Goal: Information Seeking & Learning: Learn about a topic

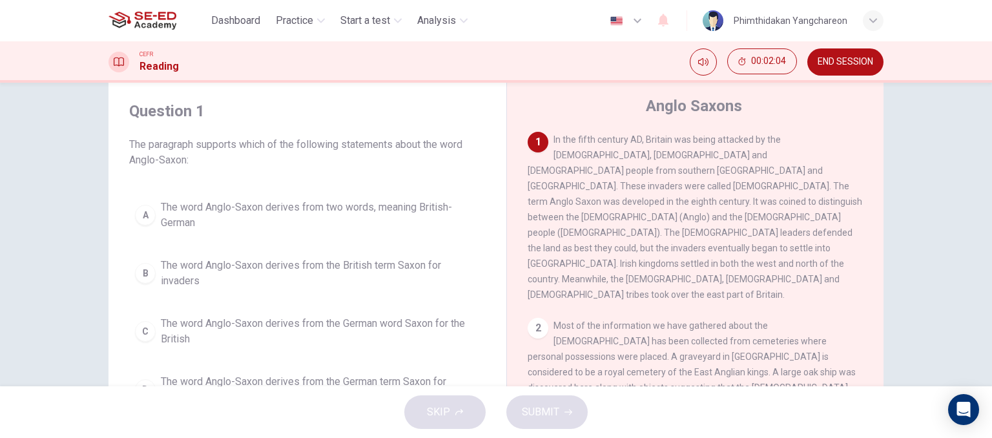
scroll to position [65, 0]
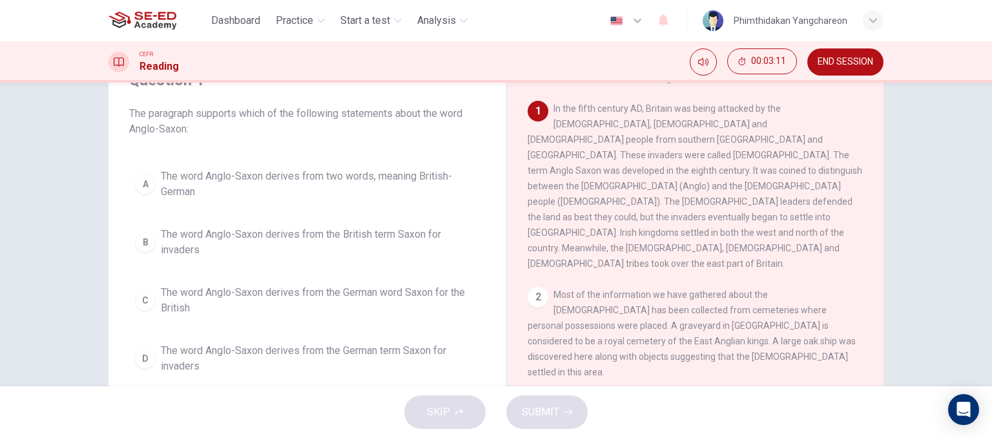
click at [437, 190] on span "The word Anglo-Saxon derives from two words, meaning British-German" at bounding box center [320, 184] width 319 height 31
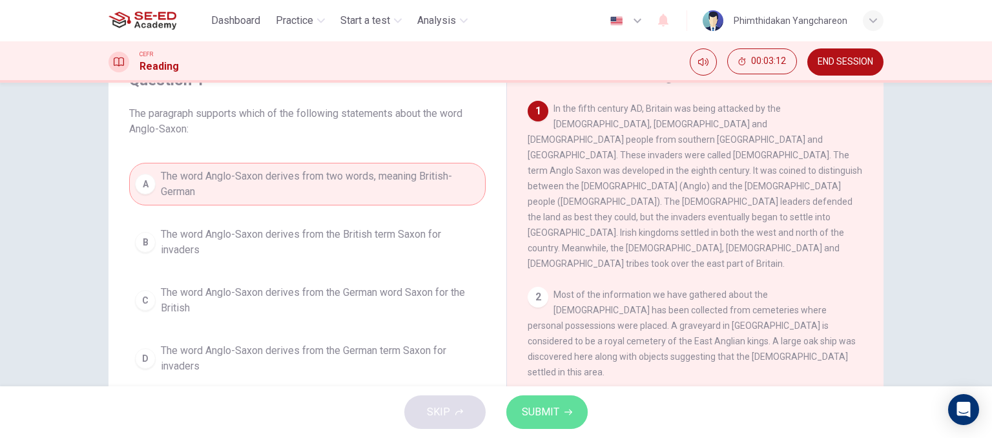
click at [539, 399] on button "SUBMIT" at bounding box center [546, 412] width 81 height 34
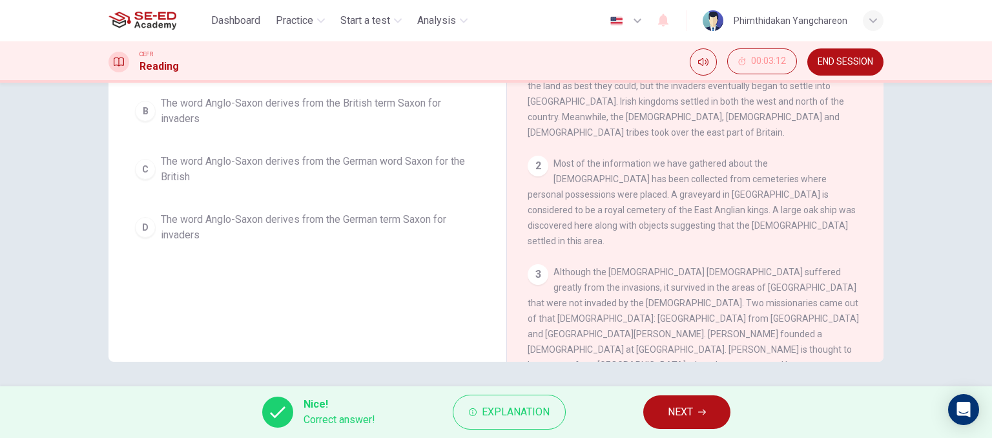
scroll to position [197, 0]
click at [697, 406] on button "NEXT" at bounding box center [686, 412] width 87 height 34
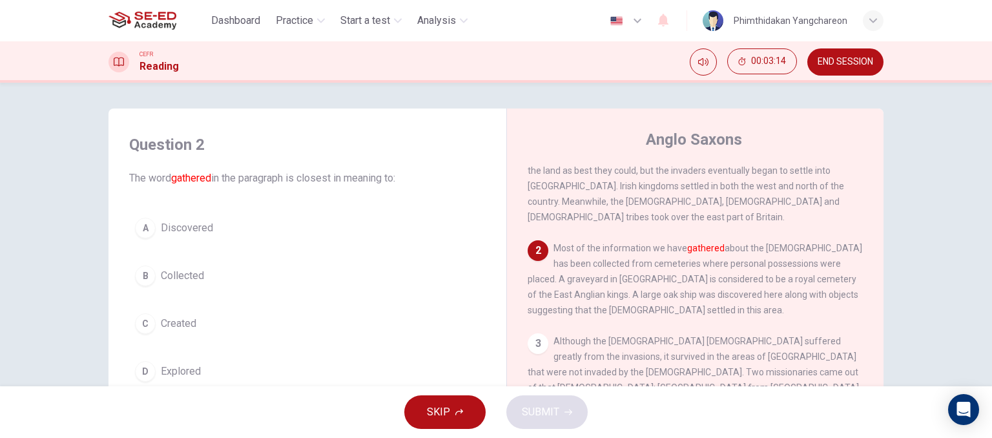
scroll to position [129, 0]
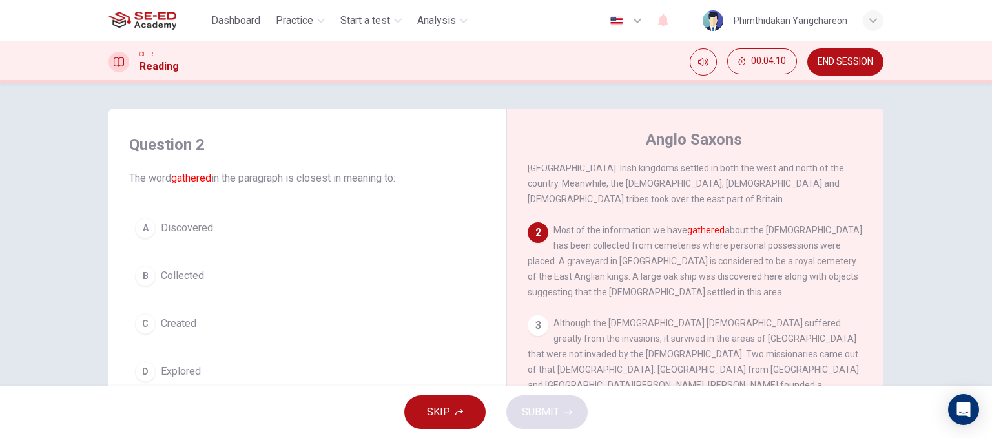
click at [189, 276] on span "Collected" at bounding box center [182, 275] width 43 height 15
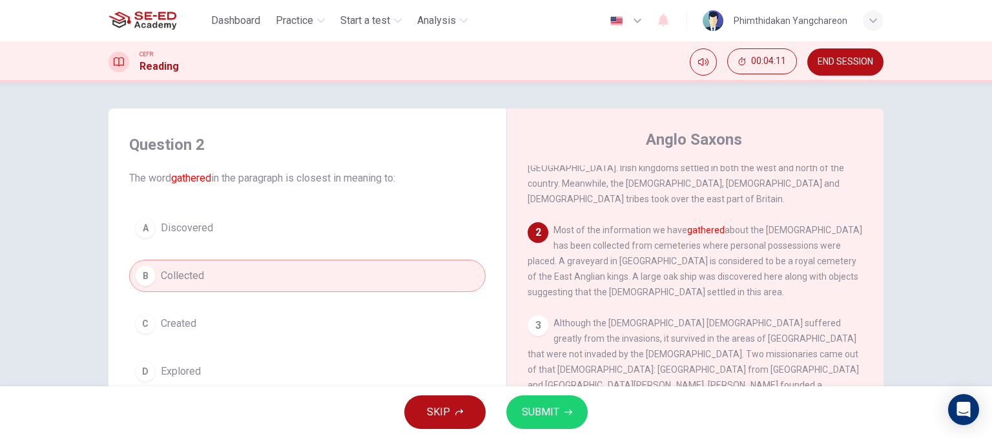
click at [555, 417] on span "SUBMIT" at bounding box center [540, 412] width 37 height 18
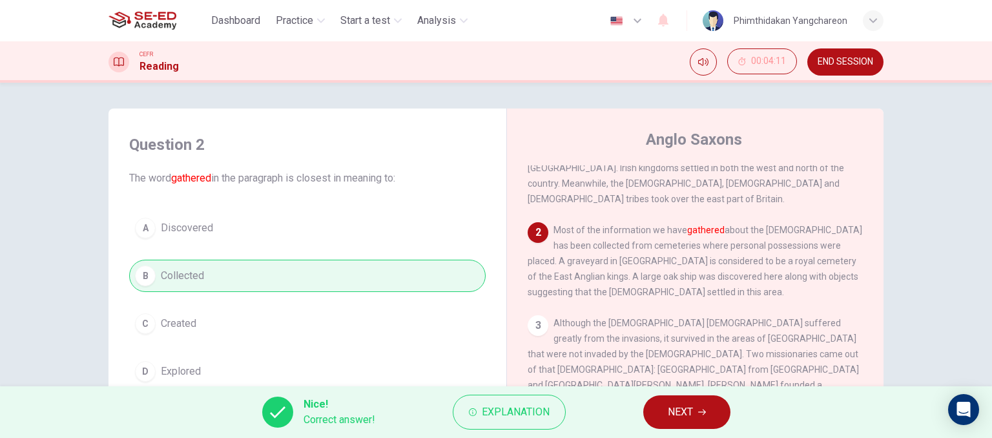
click at [666, 413] on button "NEXT" at bounding box center [686, 412] width 87 height 34
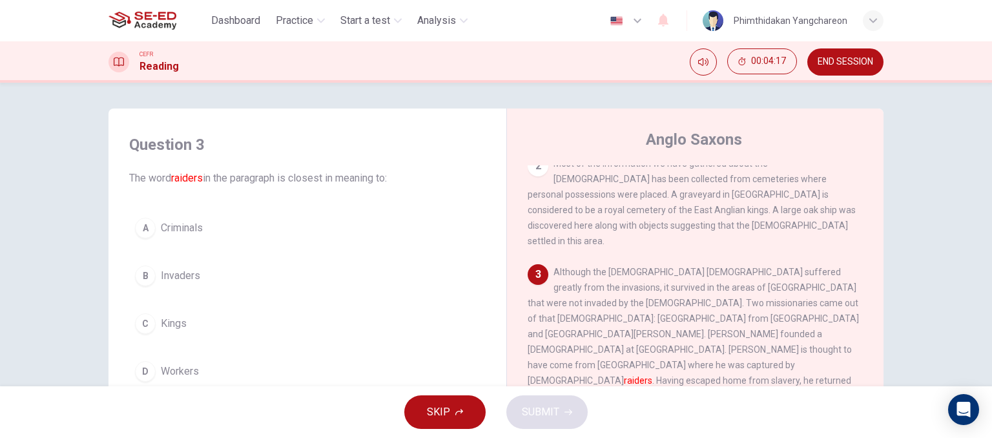
scroll to position [194, 0]
click at [195, 271] on span "Invaders" at bounding box center [180, 275] width 39 height 15
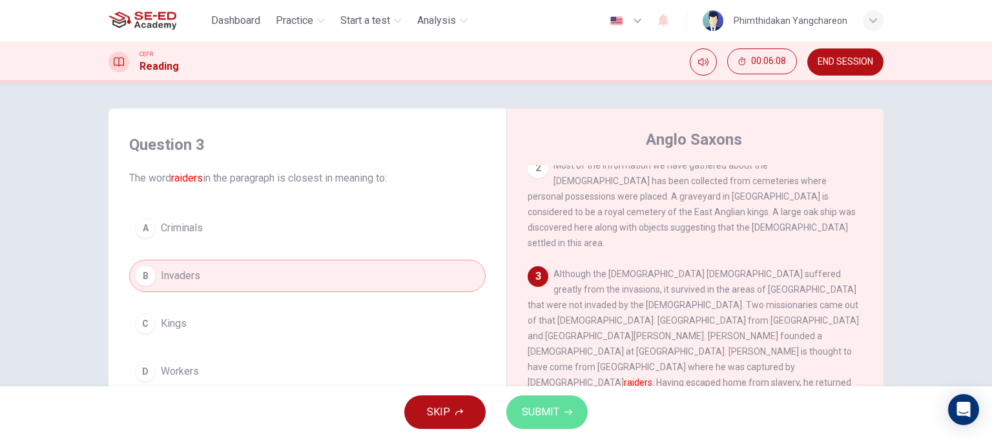
click at [540, 414] on span "SUBMIT" at bounding box center [540, 412] width 37 height 18
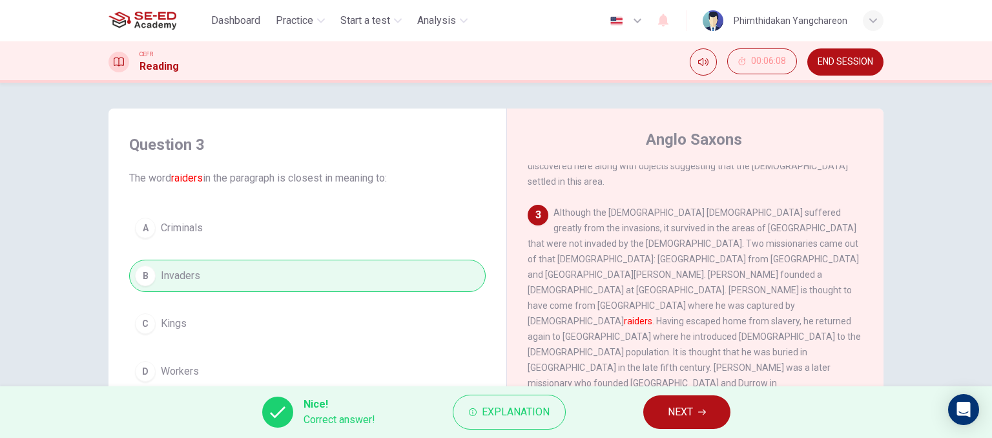
scroll to position [258, 0]
click at [681, 415] on span "NEXT" at bounding box center [680, 412] width 25 height 18
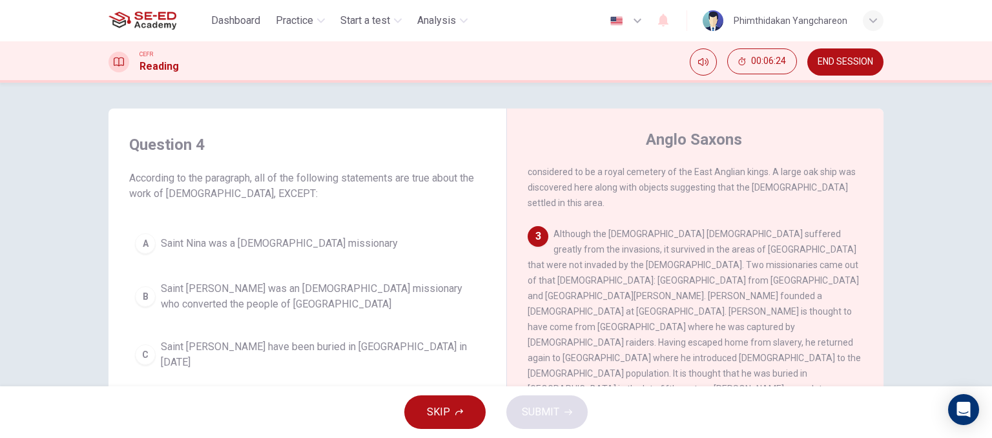
scroll to position [194, 0]
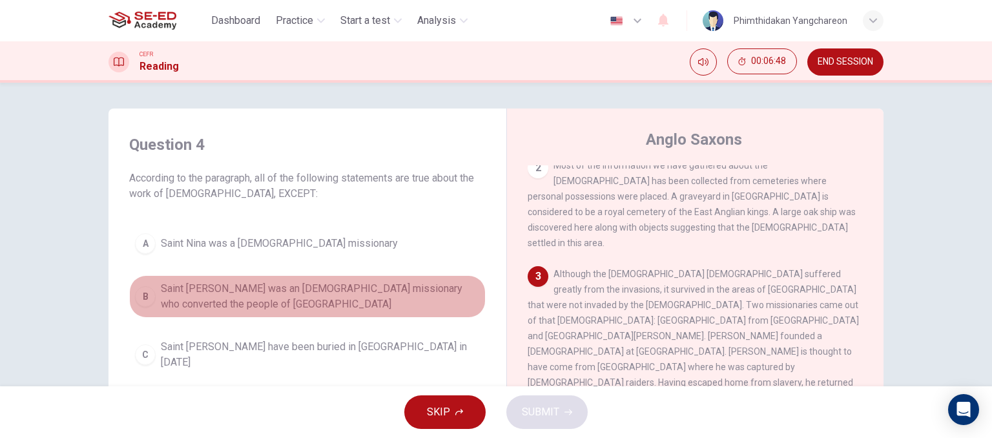
click at [139, 293] on div "B" at bounding box center [145, 296] width 21 height 21
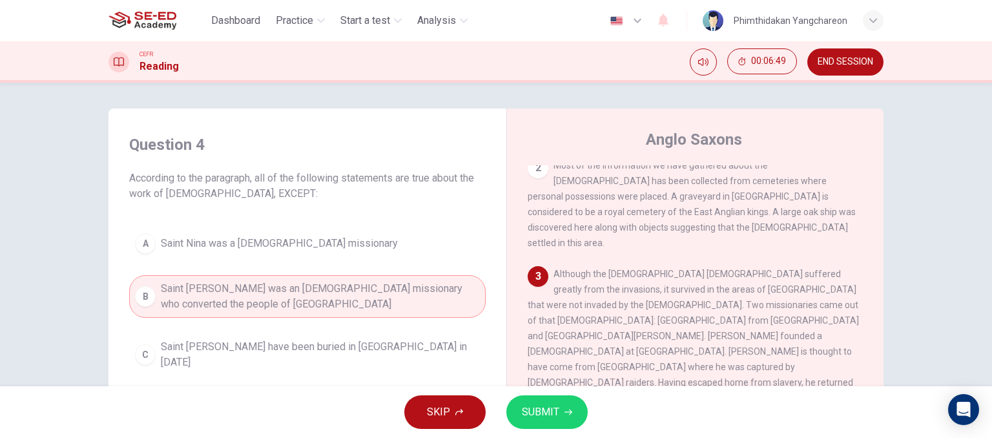
click at [532, 410] on span "SUBMIT" at bounding box center [540, 412] width 37 height 18
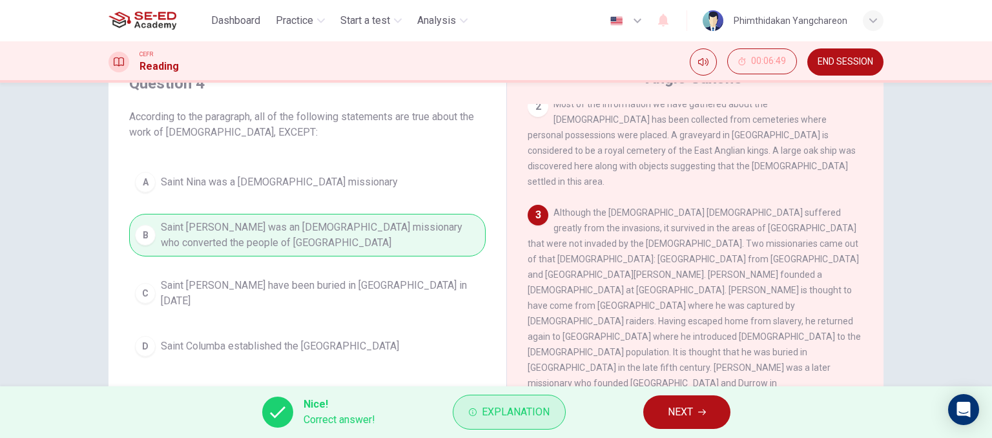
scroll to position [65, 0]
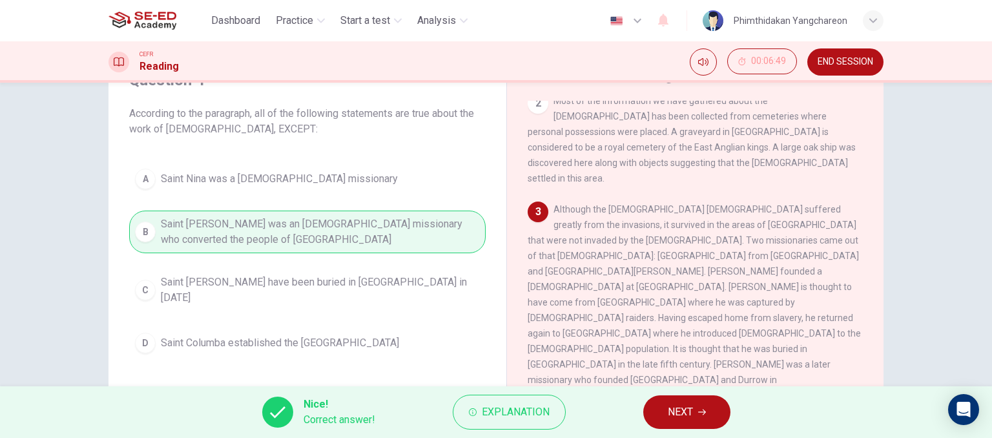
click at [662, 399] on button "NEXT" at bounding box center [686, 412] width 87 height 34
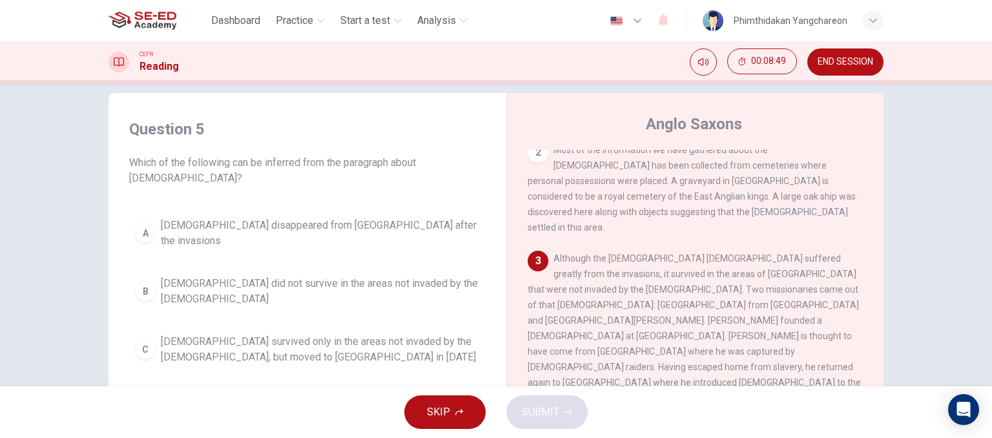
scroll to position [0, 0]
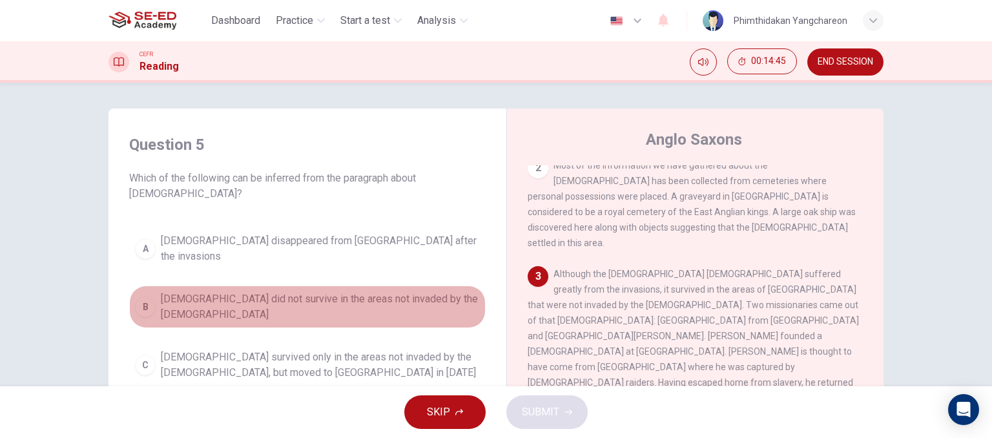
click at [146, 296] on div "B" at bounding box center [145, 306] width 21 height 21
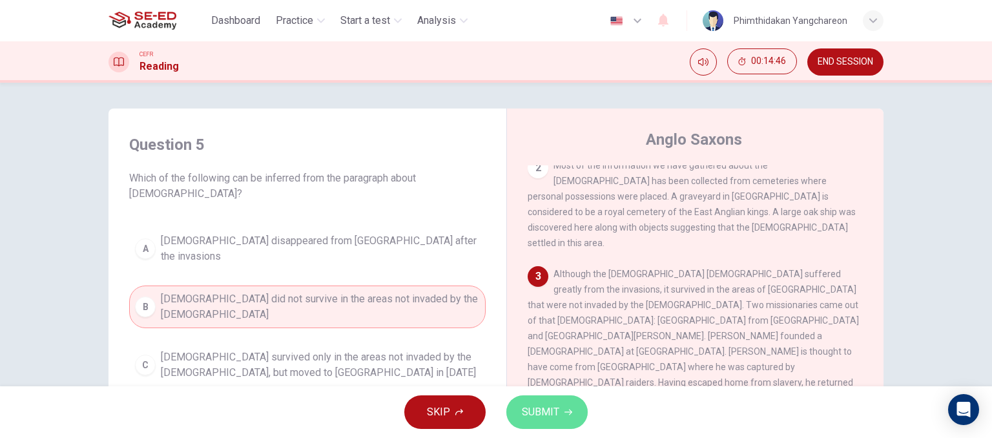
click at [550, 405] on span "SUBMIT" at bounding box center [540, 412] width 37 height 18
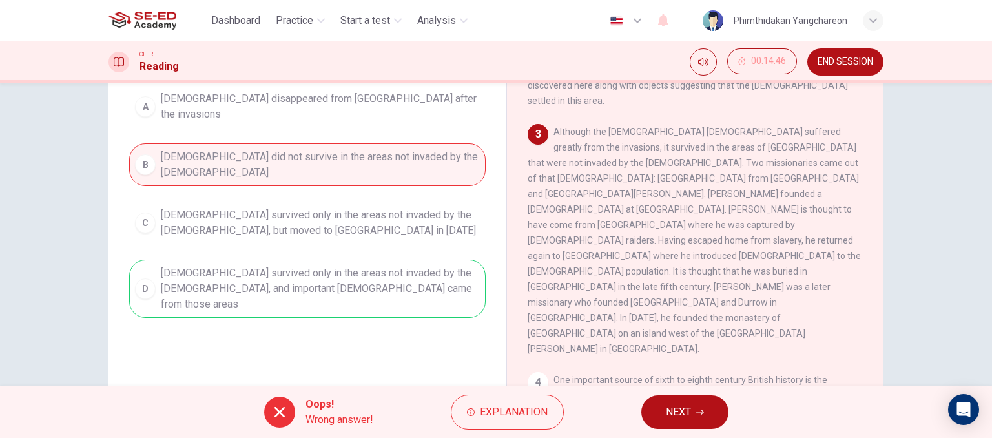
scroll to position [197, 0]
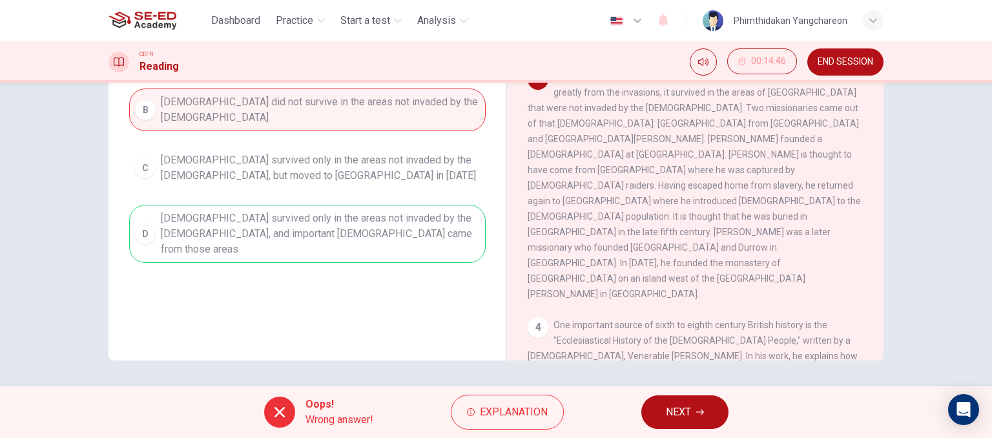
click at [721, 406] on button "NEXT" at bounding box center [684, 412] width 87 height 34
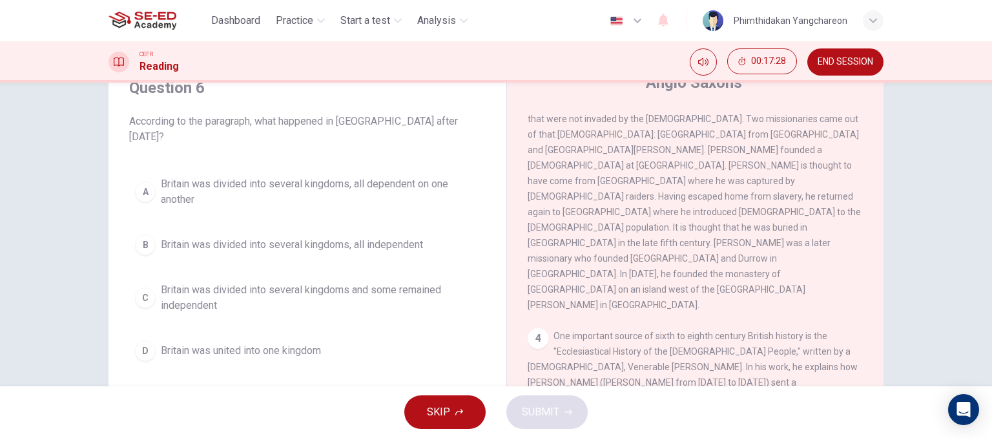
scroll to position [65, 0]
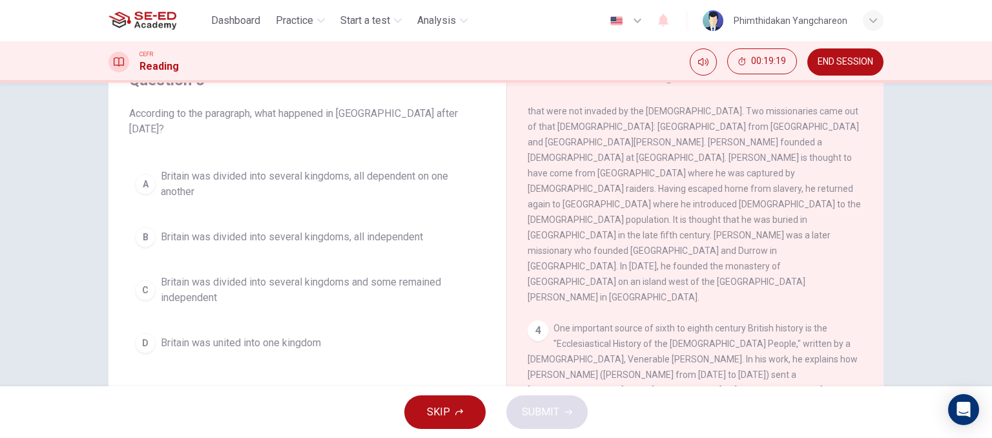
click at [351, 169] on span "Britain was divided into several kingdoms, all dependent on one another" at bounding box center [320, 184] width 319 height 31
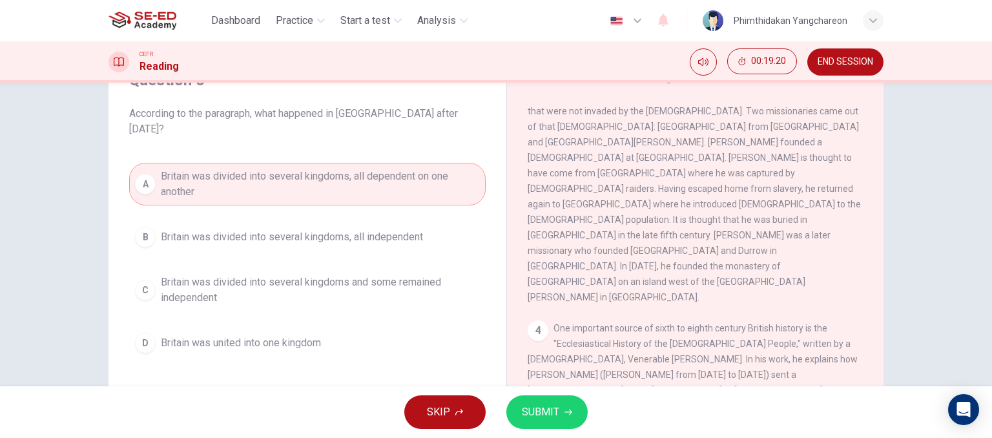
click at [538, 408] on span "SUBMIT" at bounding box center [540, 412] width 37 height 18
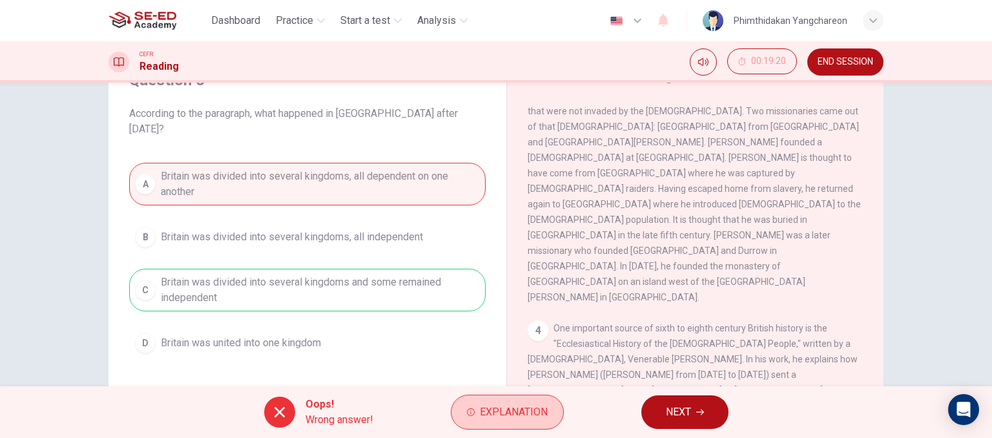
click at [498, 417] on span "Explanation" at bounding box center [514, 412] width 68 height 18
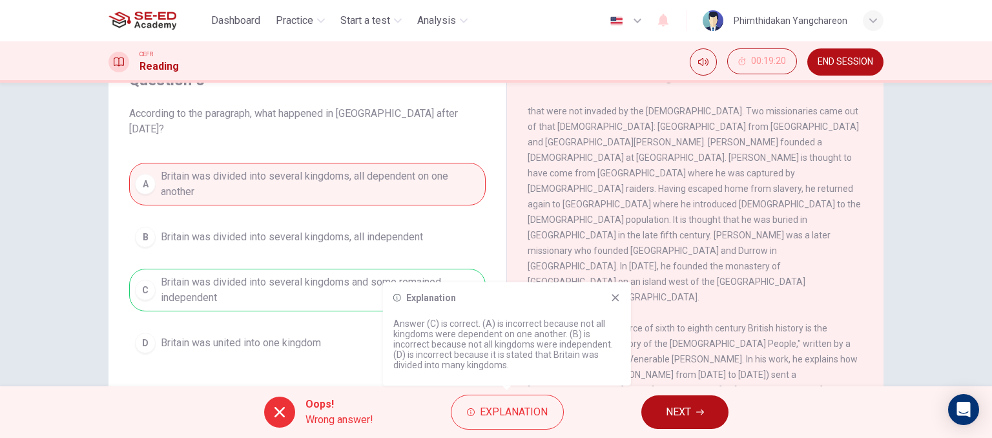
click at [617, 295] on icon at bounding box center [615, 298] width 10 height 10
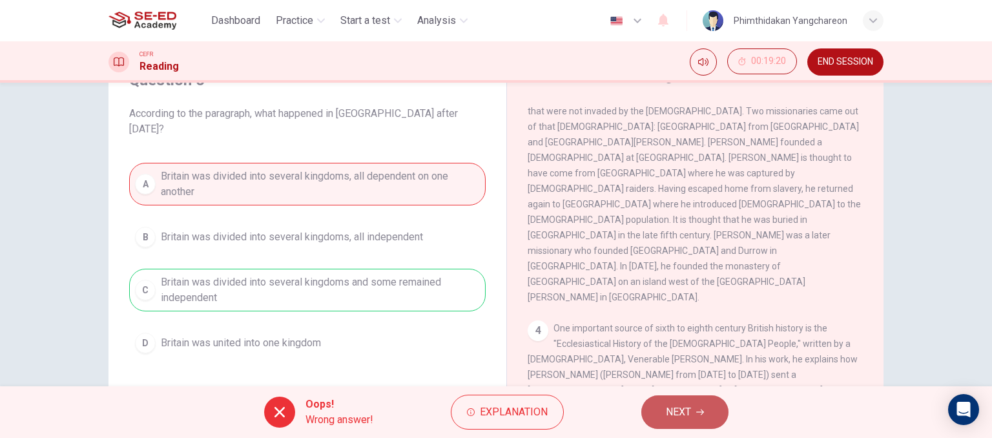
click at [669, 422] on button "NEXT" at bounding box center [684, 412] width 87 height 34
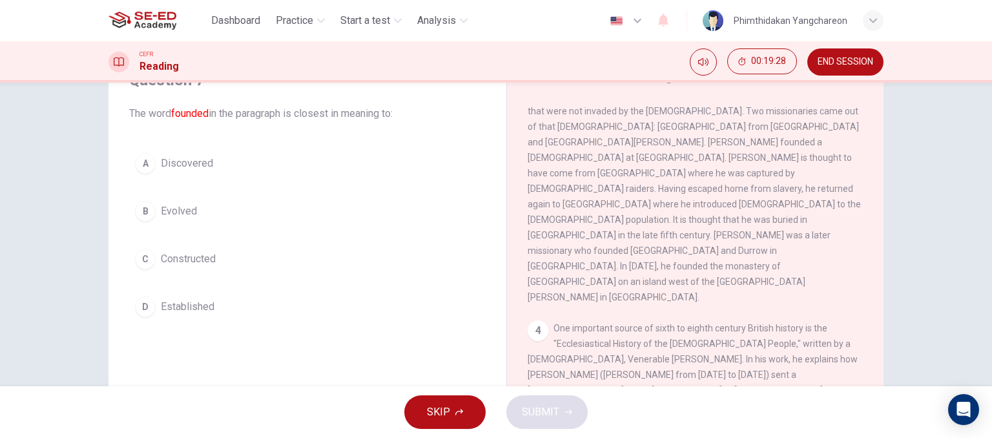
click at [195, 163] on span "Discovered" at bounding box center [187, 163] width 52 height 15
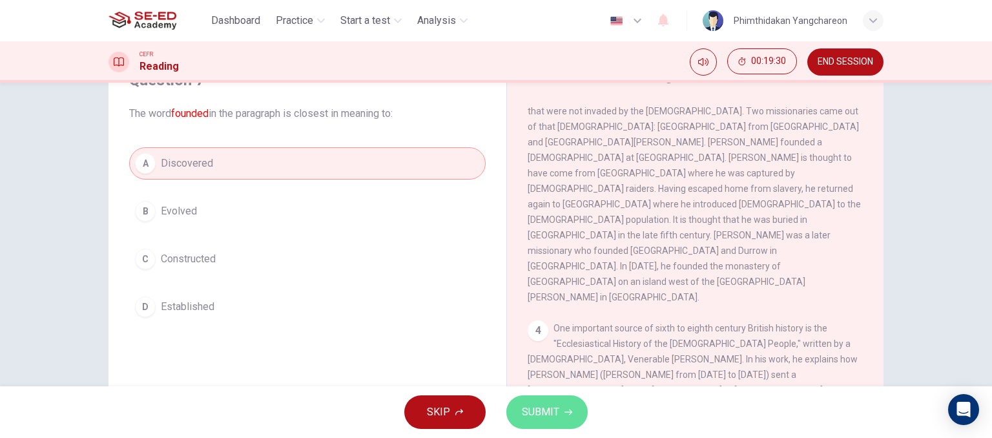
click at [579, 413] on button "SUBMIT" at bounding box center [546, 412] width 81 height 34
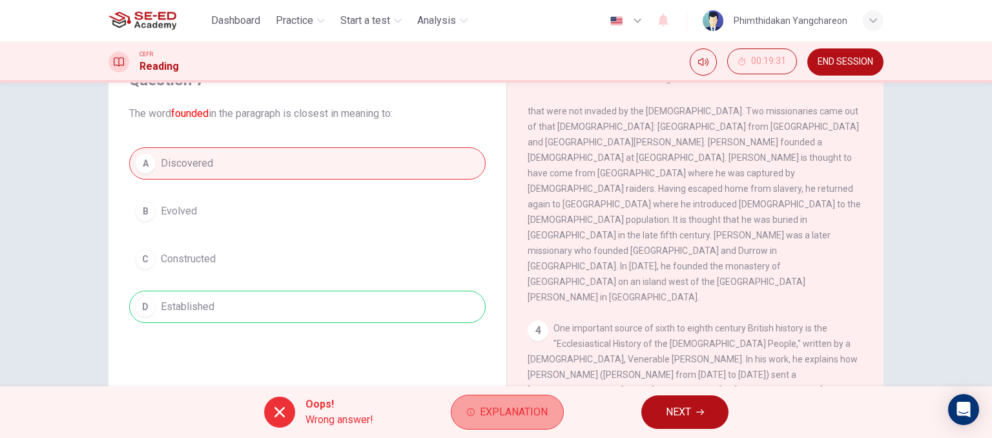
click at [532, 409] on span "Explanation" at bounding box center [514, 412] width 68 height 18
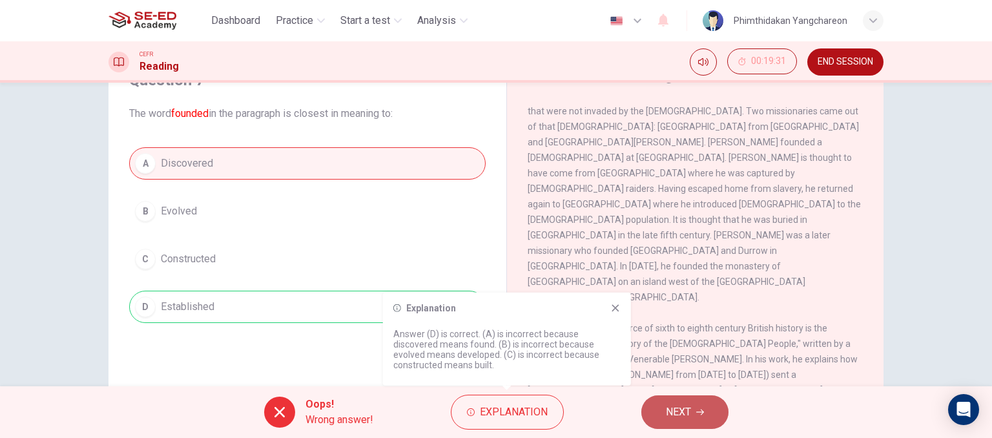
click at [701, 416] on button "NEXT" at bounding box center [684, 412] width 87 height 34
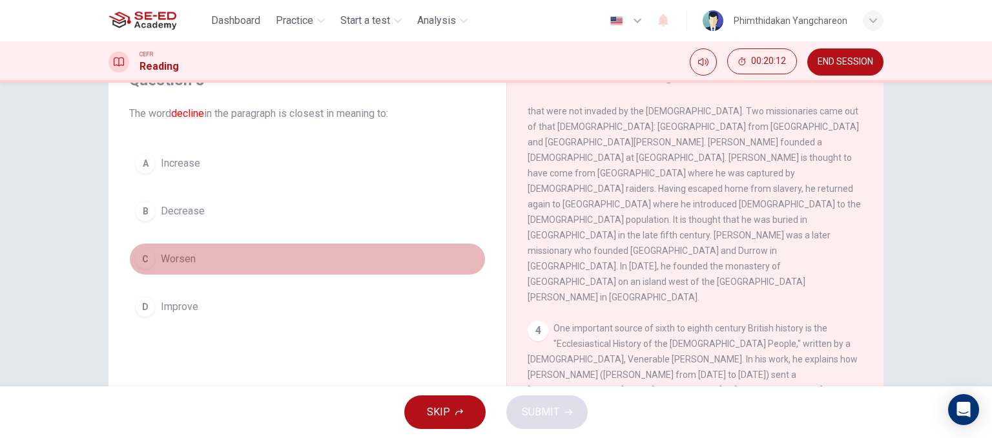
click at [178, 251] on span "Worsen" at bounding box center [178, 258] width 35 height 15
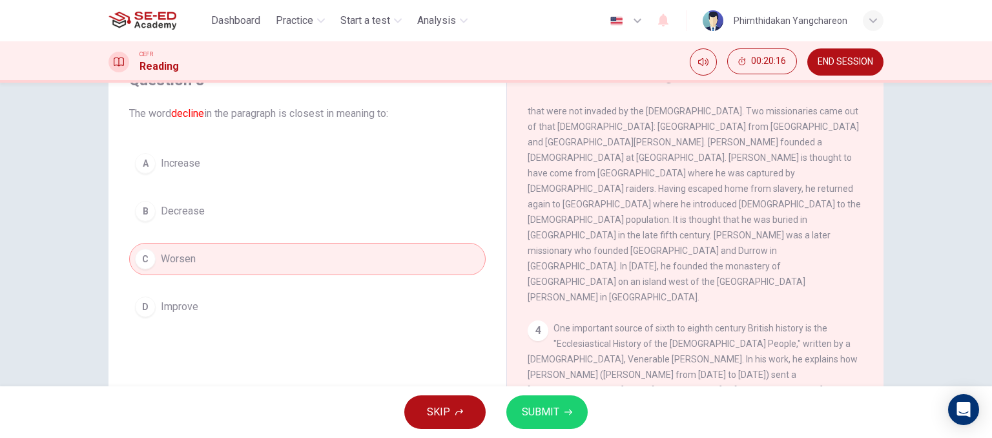
drag, startPoint x: 499, startPoint y: 342, endPoint x: 473, endPoint y: 350, distance: 26.5
click at [496, 347] on div "Question 8 The word decline in the paragraph is closest in meaning to: A Increa…" at bounding box center [495, 268] width 775 height 449
click at [558, 411] on button "SUBMIT" at bounding box center [546, 412] width 81 height 34
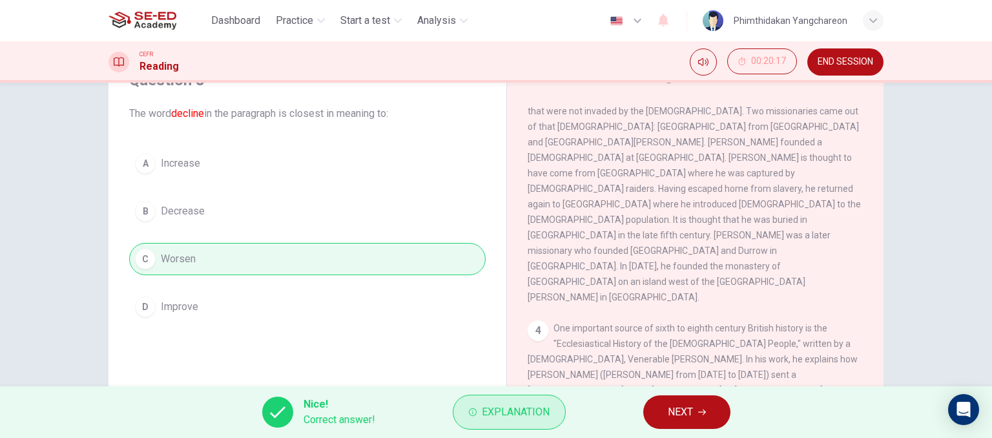
click at [535, 406] on span "Explanation" at bounding box center [516, 412] width 68 height 18
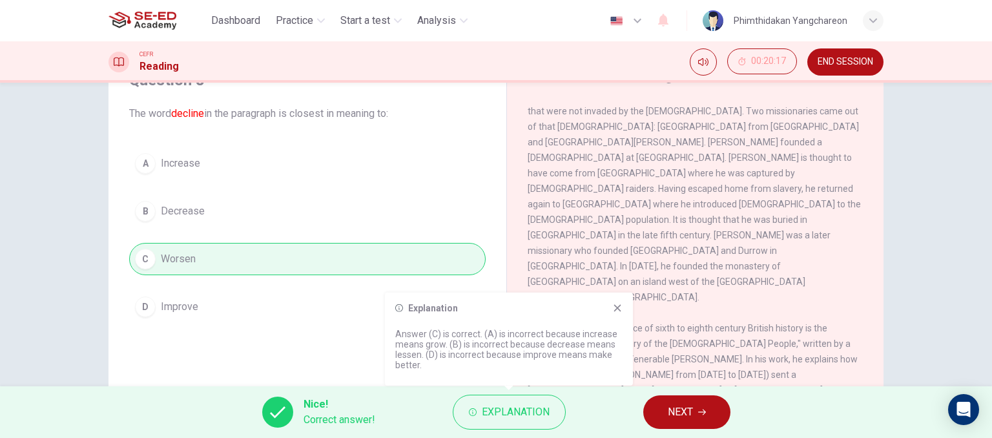
click at [615, 305] on icon at bounding box center [617, 307] width 7 height 7
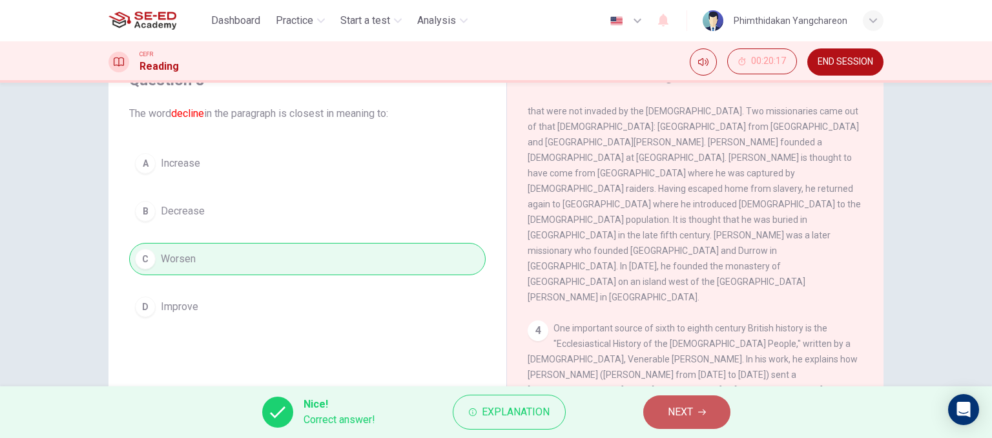
click at [705, 413] on icon "button" at bounding box center [702, 412] width 8 height 8
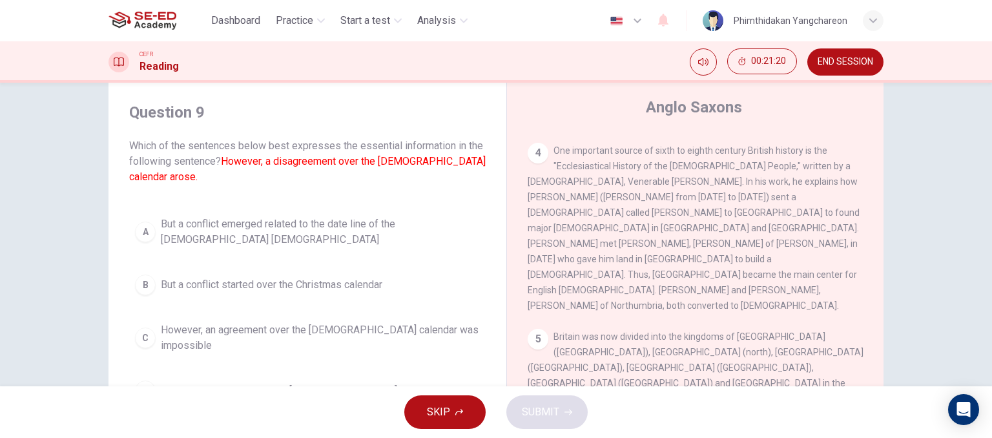
scroll to position [129, 0]
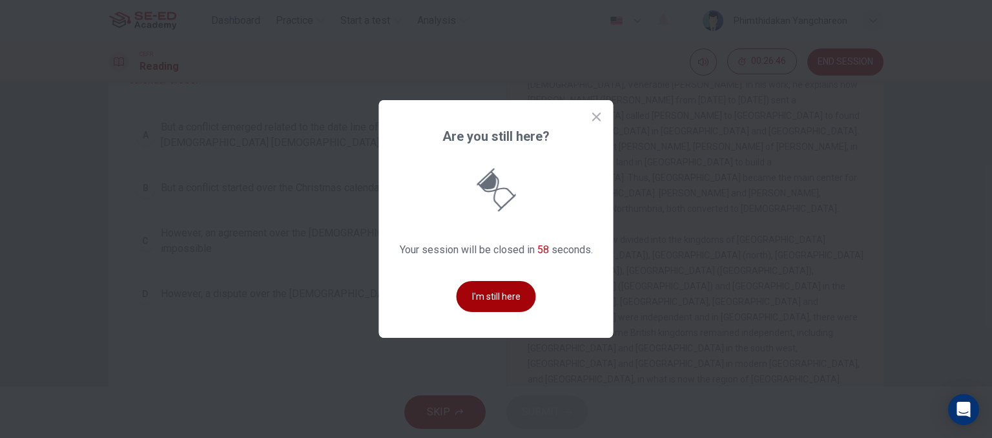
click at [501, 300] on button "I'm still here" at bounding box center [496, 296] width 79 height 31
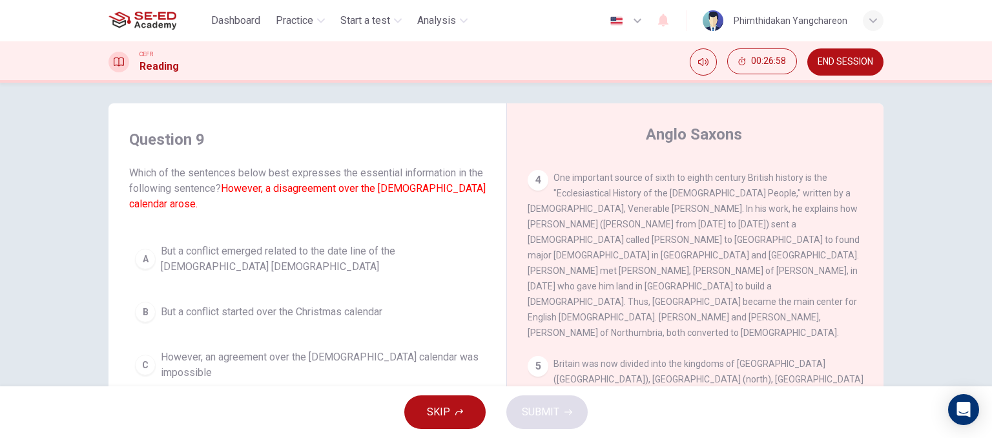
scroll to position [0, 0]
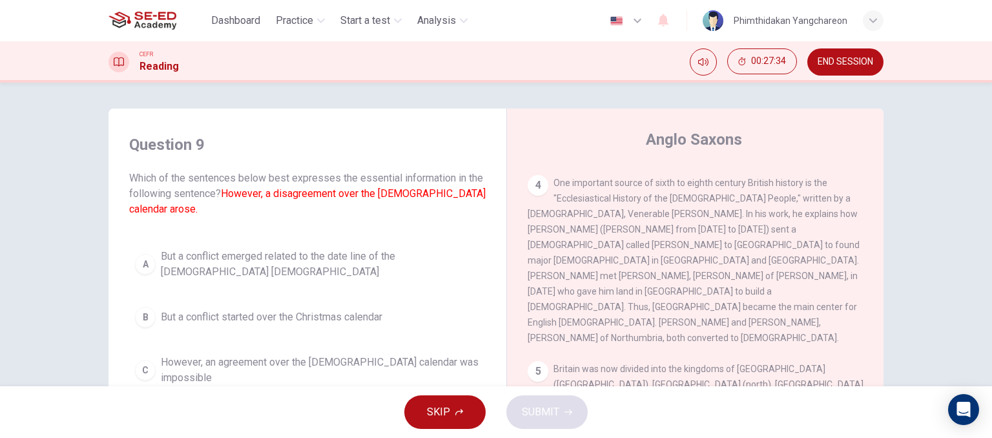
click at [282, 309] on span "But a conflict started over the Christmas calendar" at bounding box center [272, 316] width 222 height 15
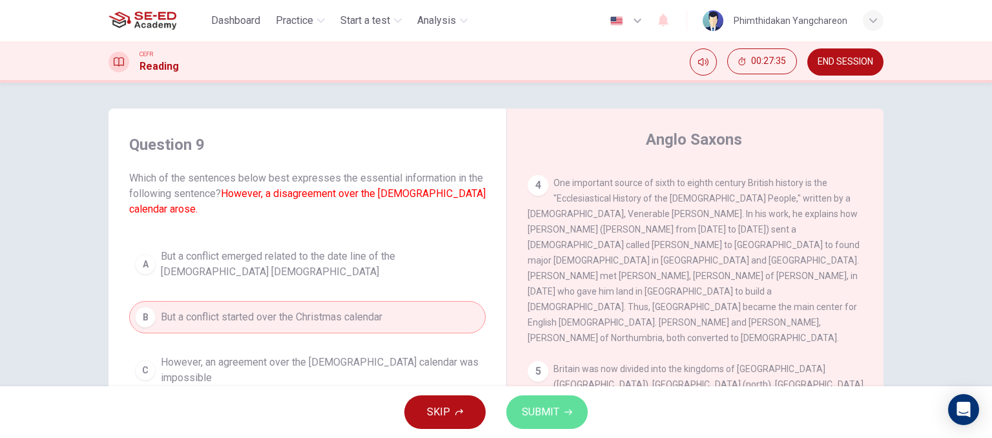
click at [551, 414] on span "SUBMIT" at bounding box center [540, 412] width 37 height 18
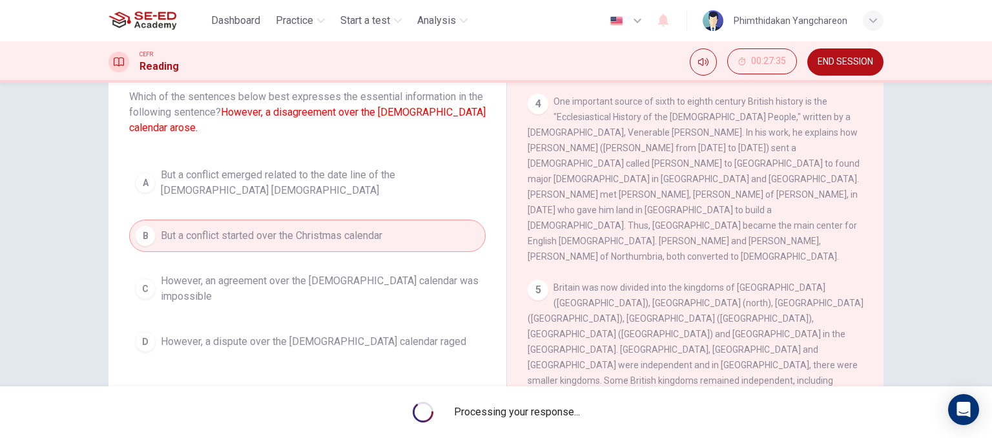
scroll to position [194, 0]
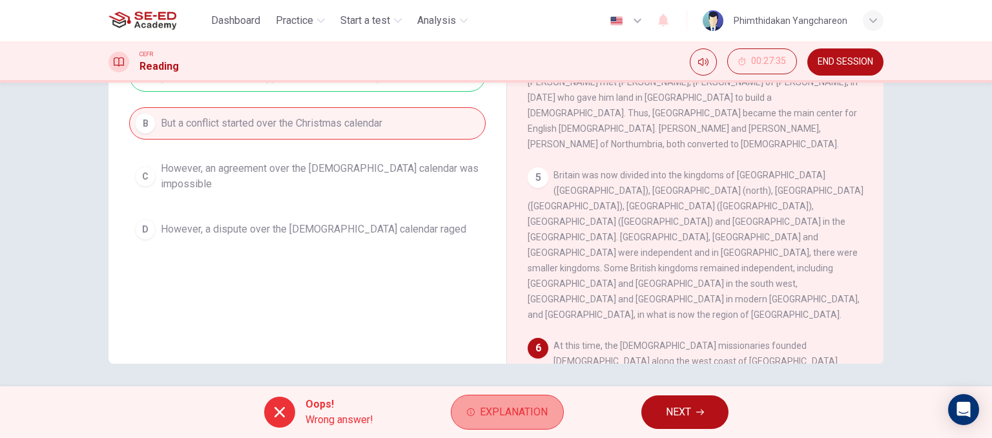
click at [542, 408] on span "Explanation" at bounding box center [514, 412] width 68 height 18
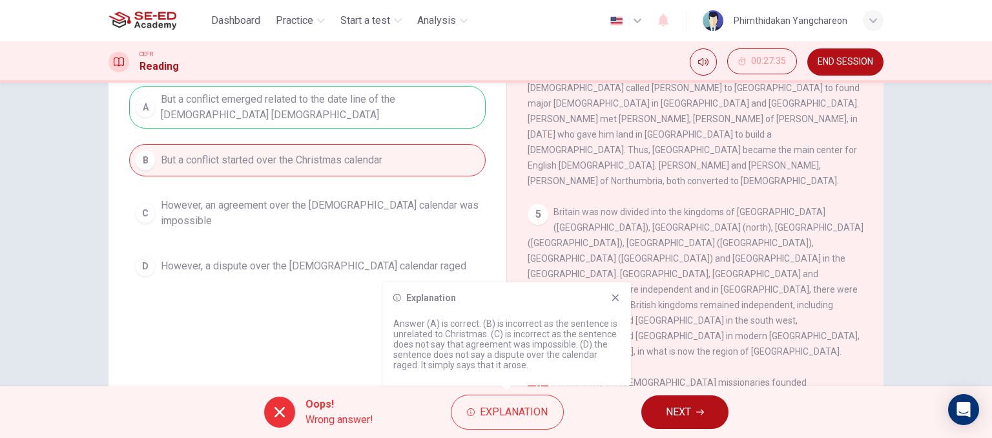
scroll to position [197, 0]
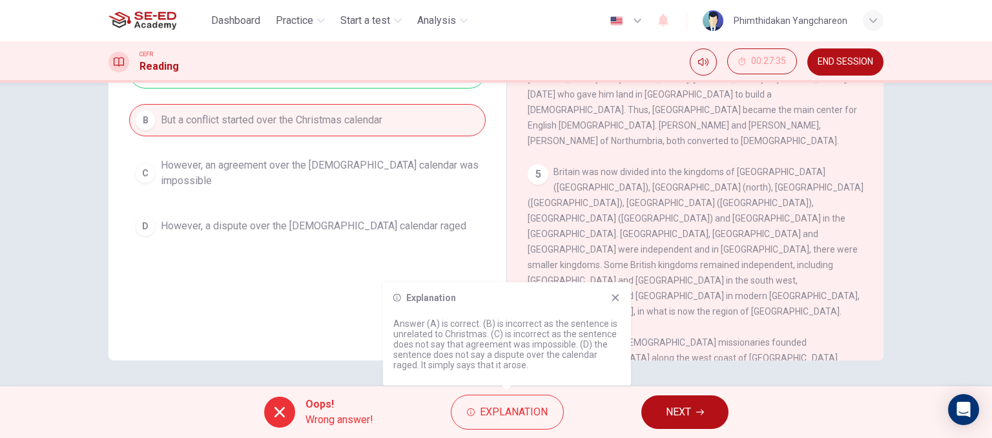
click at [614, 300] on icon at bounding box center [615, 298] width 10 height 10
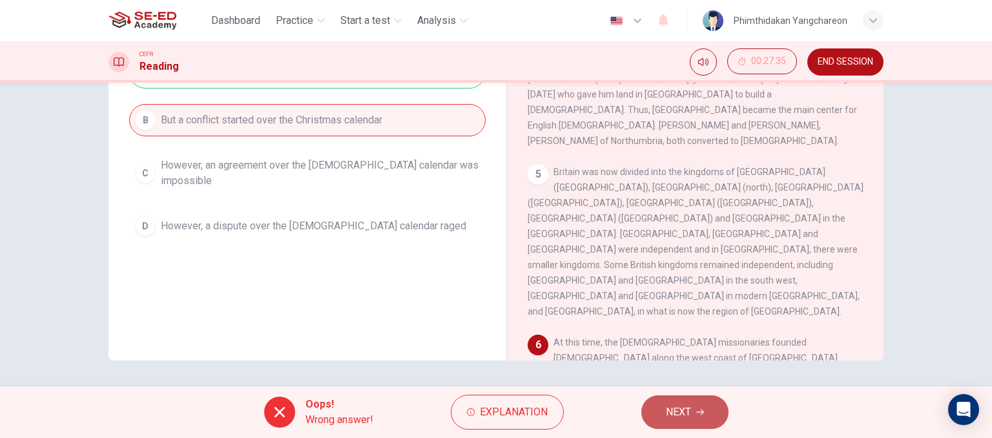
click at [688, 411] on span "NEXT" at bounding box center [678, 412] width 25 height 18
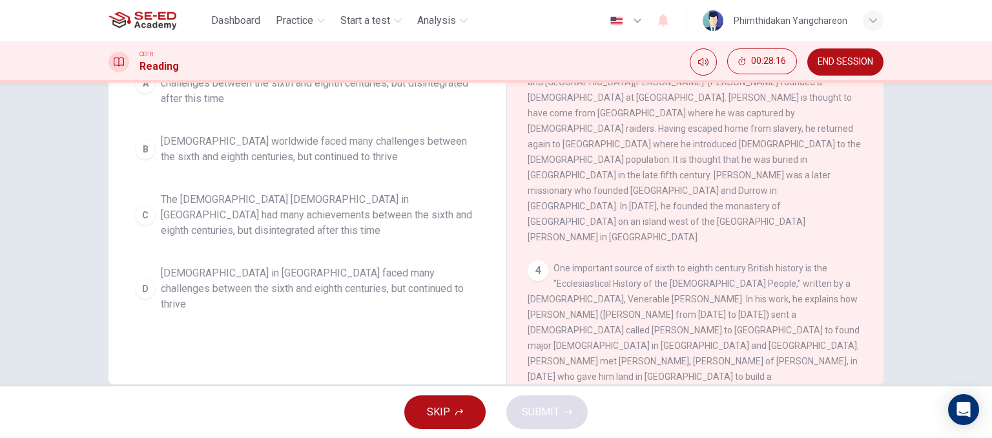
scroll to position [132, 0]
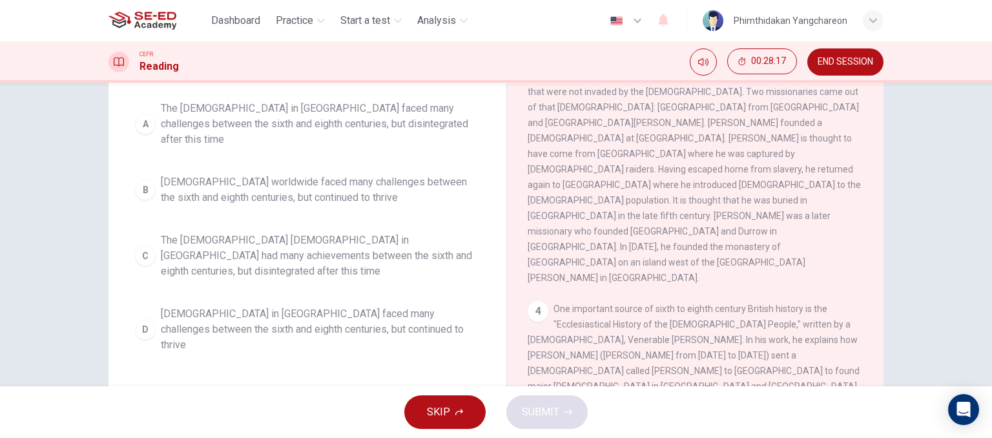
click at [346, 306] on span "[DEMOGRAPHIC_DATA] in [GEOGRAPHIC_DATA] faced many challenges between the sixth…" at bounding box center [320, 329] width 319 height 46
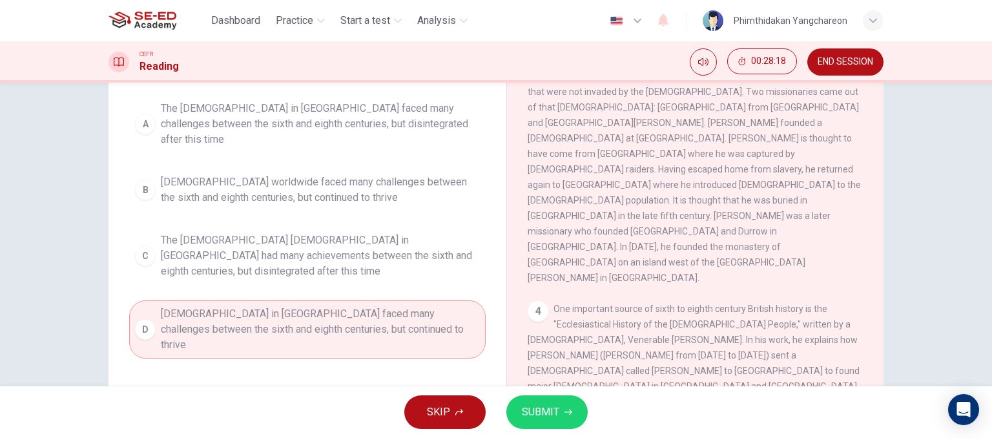
click at [553, 414] on span "SUBMIT" at bounding box center [540, 412] width 37 height 18
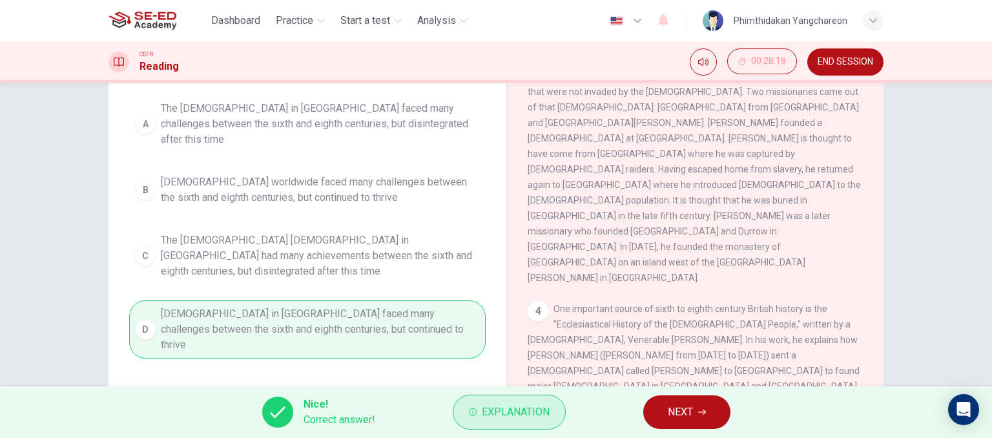
click at [513, 407] on span "Explanation" at bounding box center [516, 412] width 68 height 18
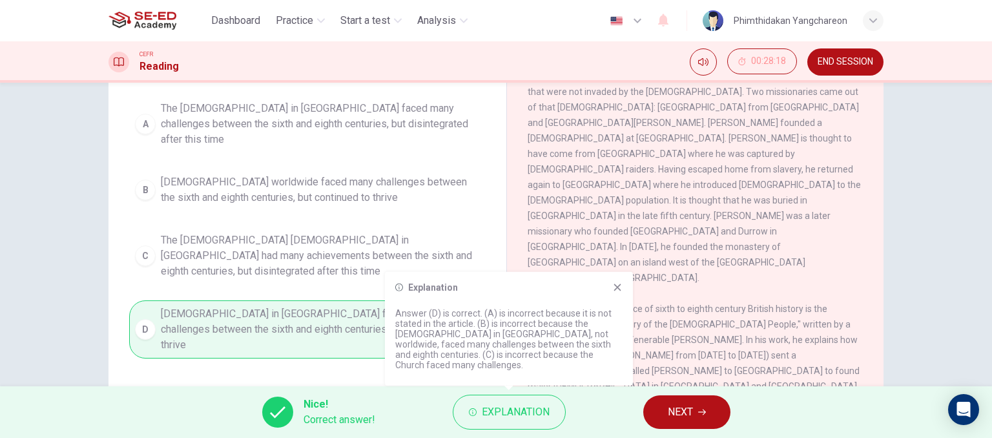
click at [617, 292] on icon at bounding box center [617, 287] width 10 height 10
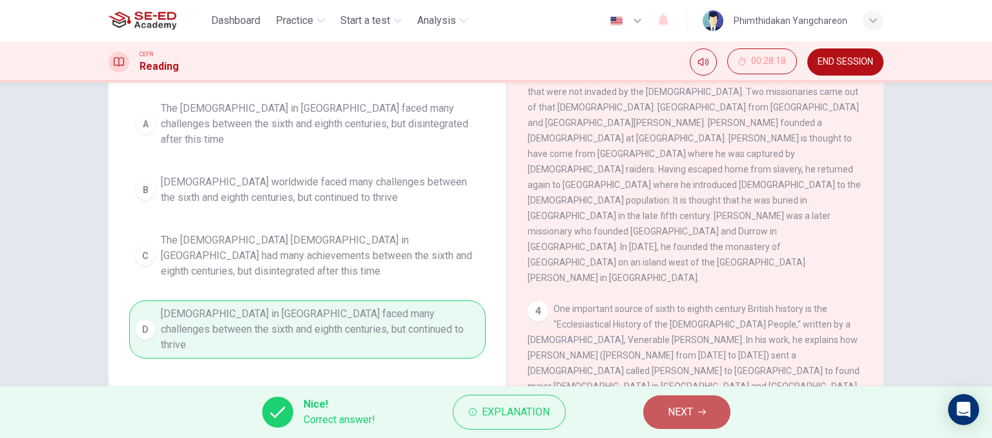
click at [666, 410] on button "NEXT" at bounding box center [686, 412] width 87 height 34
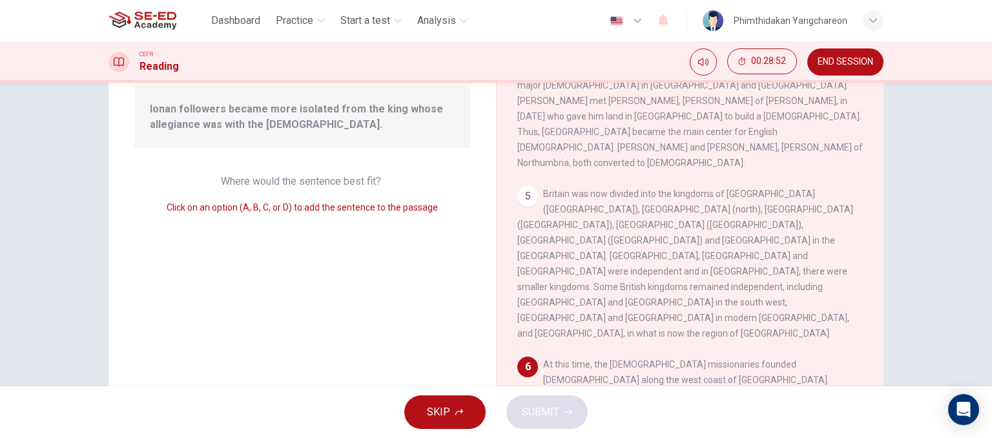
scroll to position [550, 0]
click at [434, 417] on span "SKIP" at bounding box center [438, 412] width 23 height 18
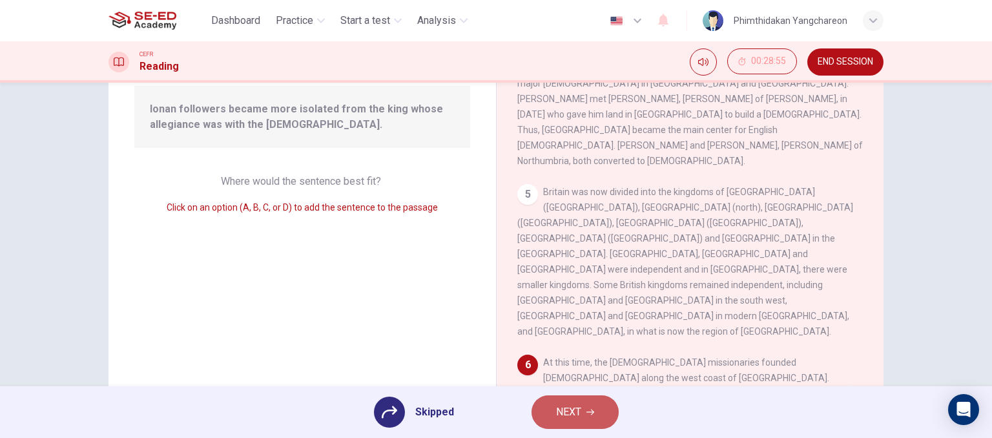
drag, startPoint x: 597, startPoint y: 418, endPoint x: 592, endPoint y: 413, distance: 7.3
click at [597, 419] on button "NEXT" at bounding box center [575, 412] width 87 height 34
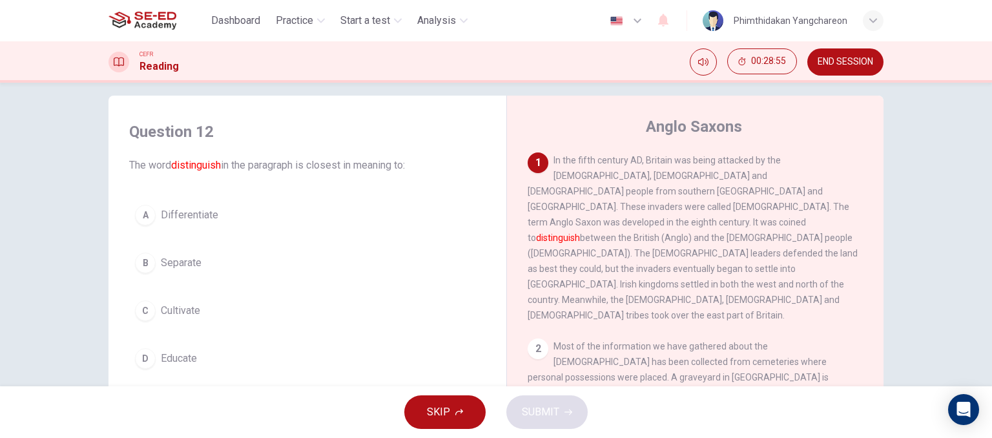
scroll to position [0, 0]
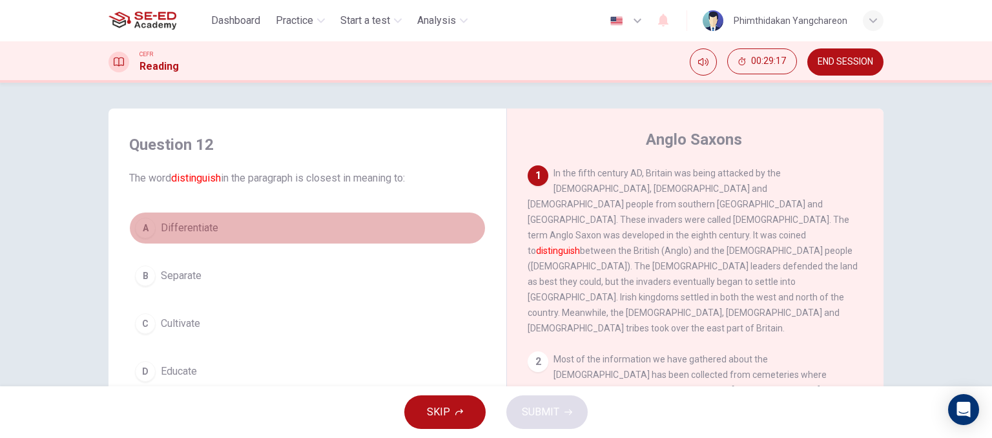
click at [210, 225] on span "Differentiate" at bounding box center [189, 227] width 57 height 15
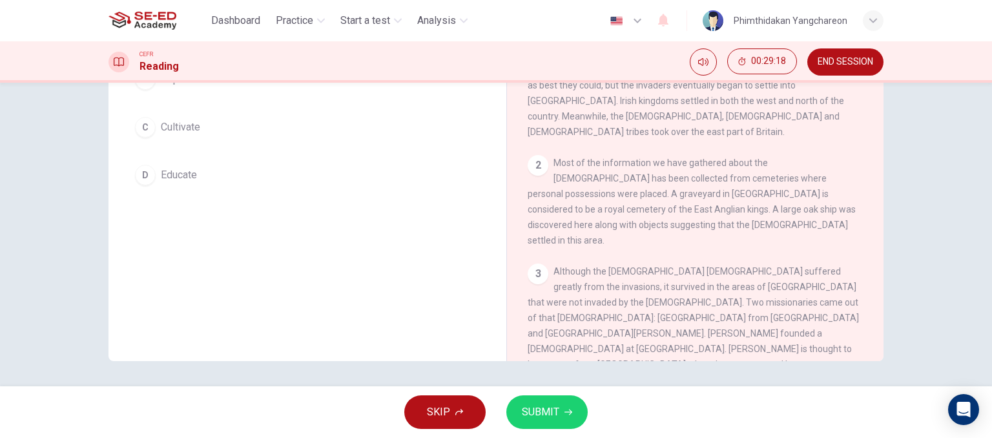
scroll to position [197, 0]
drag, startPoint x: 568, startPoint y: 408, endPoint x: 558, endPoint y: 403, distance: 11.0
click at [567, 409] on icon "button" at bounding box center [568, 412] width 8 height 8
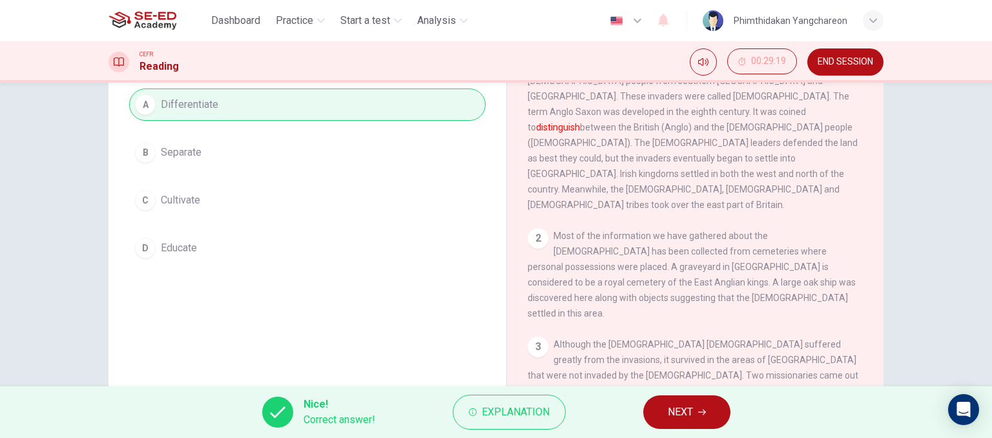
scroll to position [129, 0]
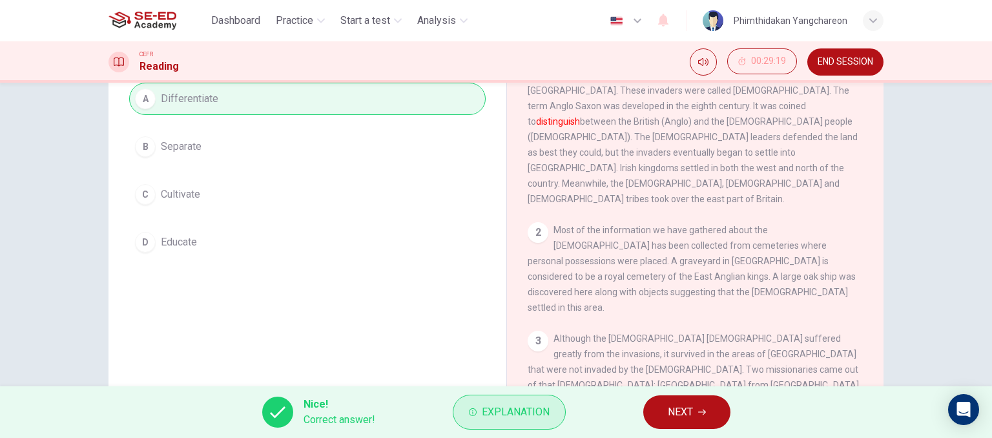
click at [519, 424] on button "Explanation" at bounding box center [509, 412] width 113 height 35
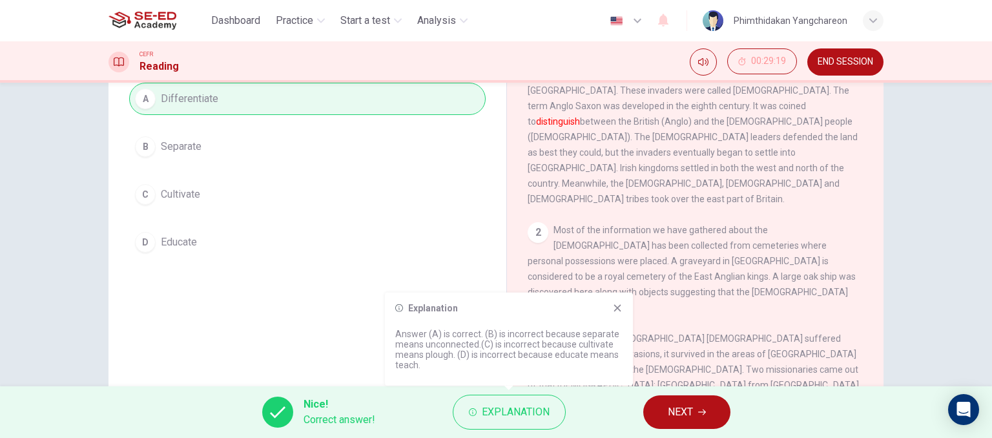
click at [619, 308] on icon at bounding box center [617, 308] width 10 height 10
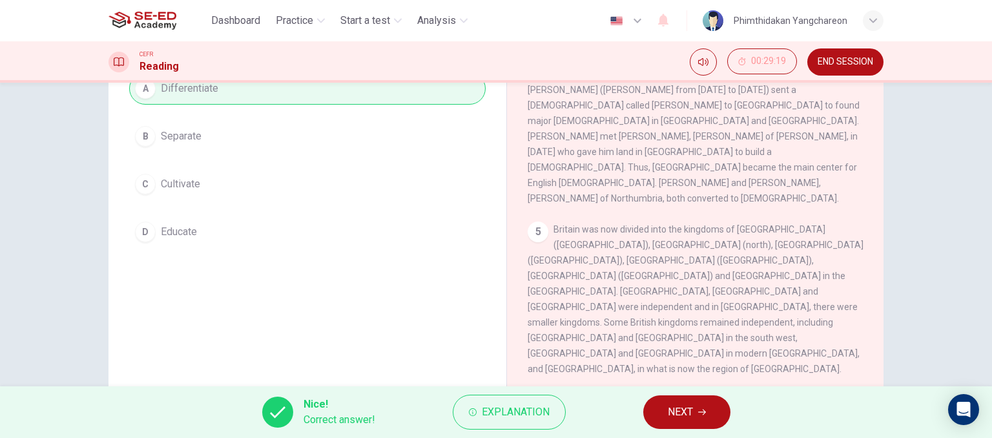
scroll to position [197, 0]
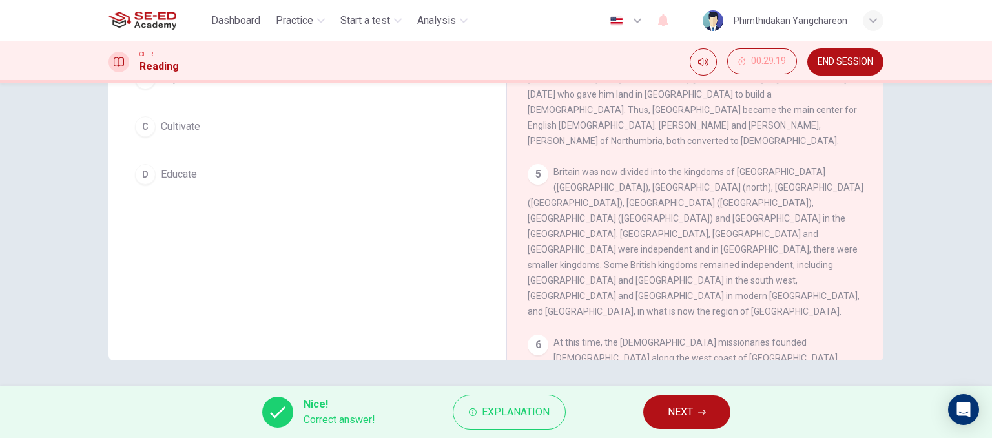
click at [859, 61] on span "END SESSION" at bounding box center [846, 62] width 56 height 10
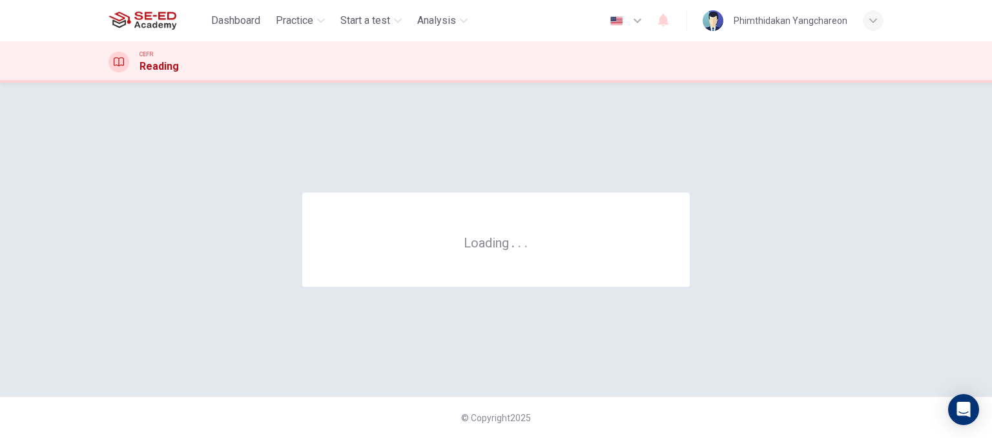
scroll to position [0, 0]
